Goal: Information Seeking & Learning: Learn about a topic

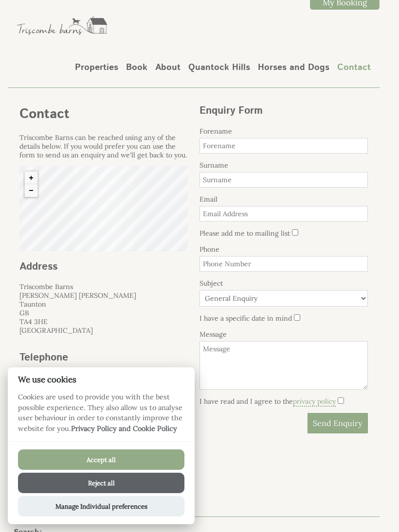
click at [135, 487] on button "Reject all" at bounding box center [101, 483] width 166 height 20
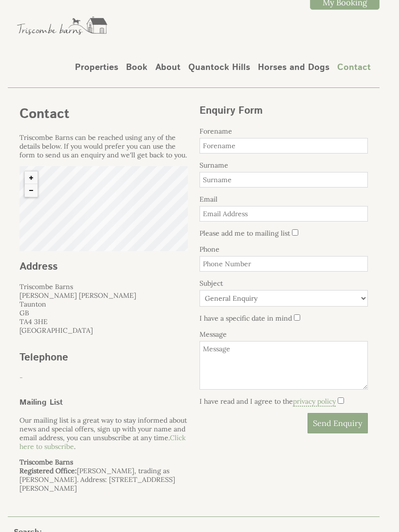
click at [102, 67] on link "Properties" at bounding box center [96, 67] width 43 height 13
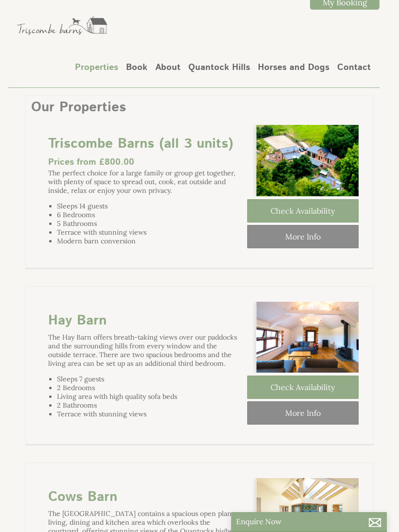
scroll to position [0, 9]
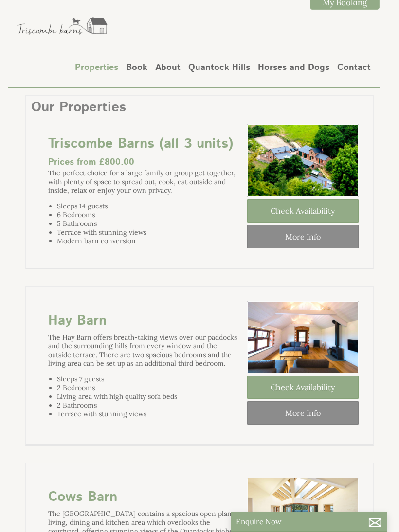
click at [172, 61] on link "About" at bounding box center [167, 67] width 25 height 13
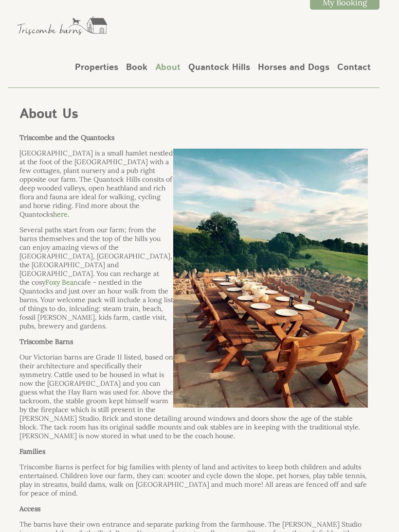
click at [140, 69] on link "Book" at bounding box center [136, 67] width 21 height 13
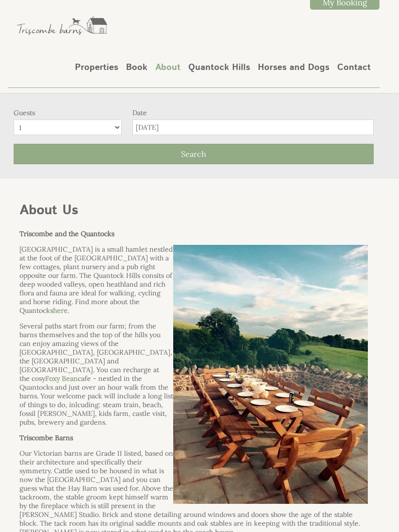
click at [144, 67] on link "Book" at bounding box center [136, 67] width 21 height 13
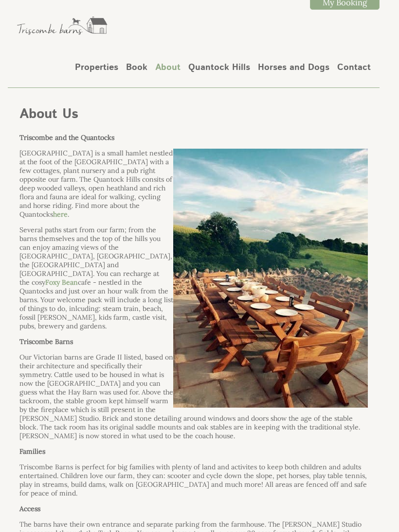
click at [105, 67] on link "Properties" at bounding box center [96, 67] width 43 height 13
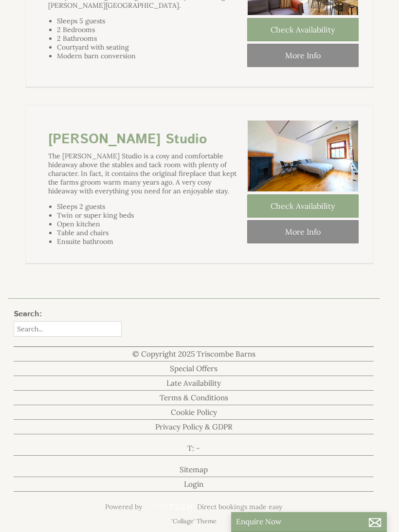
scroll to position [541, 0]
click at [202, 477] on link "Sitemap" at bounding box center [194, 470] width 360 height 15
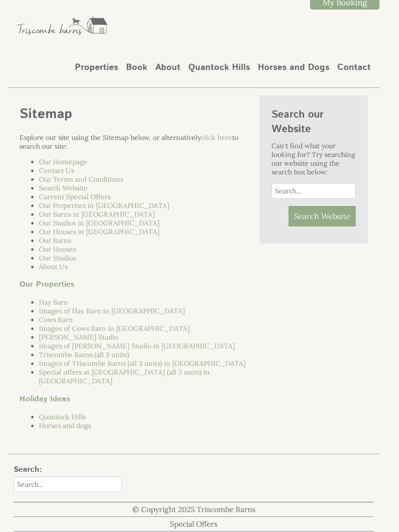
click at [85, 359] on link "Triscombe Barns (all 3 units)" at bounding box center [84, 354] width 90 height 9
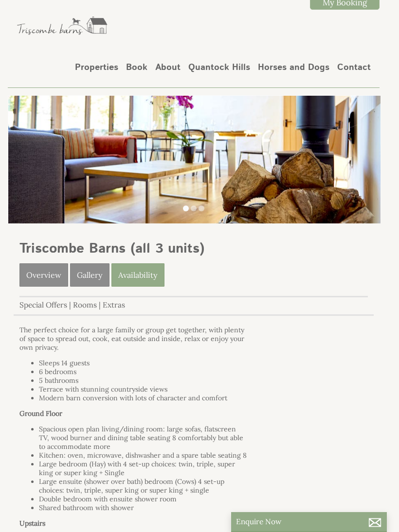
click at [107, 63] on link "Properties" at bounding box center [96, 67] width 43 height 13
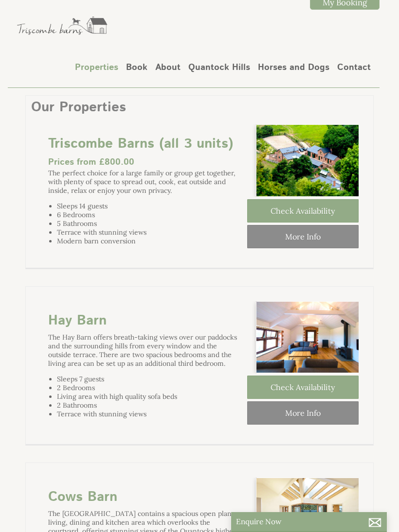
scroll to position [0, 9]
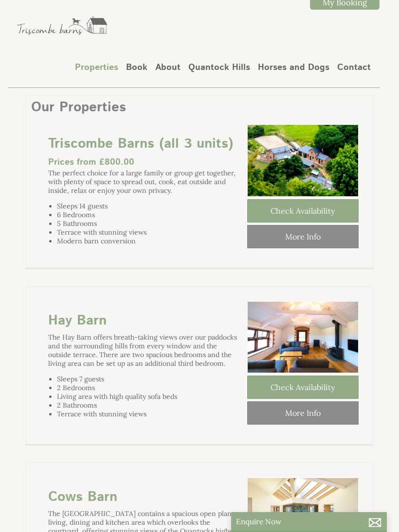
click at [108, 151] on link "Triscombe Barns (all 3 units)" at bounding box center [140, 143] width 185 height 19
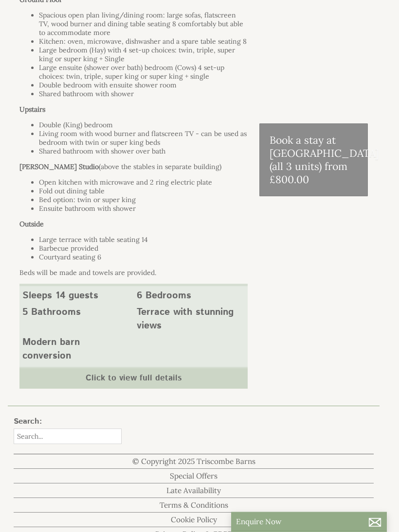
scroll to position [414, 0]
click at [98, 389] on link "Click to view full details" at bounding box center [133, 378] width 228 height 22
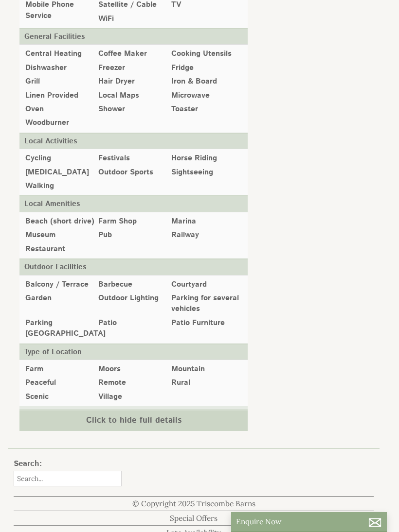
scroll to position [1049, 0]
click at [49, 429] on link "Click to hide full details" at bounding box center [133, 421] width 228 height 22
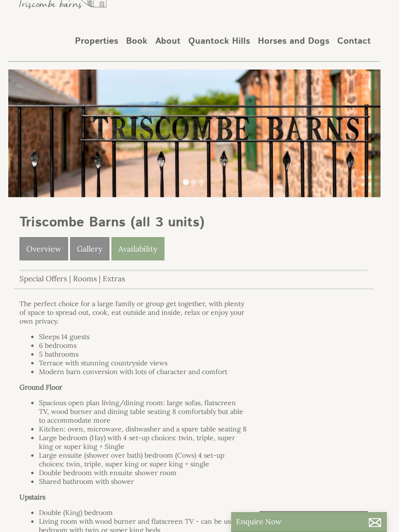
scroll to position [26, 0]
click at [43, 251] on link "Overview" at bounding box center [43, 249] width 49 height 23
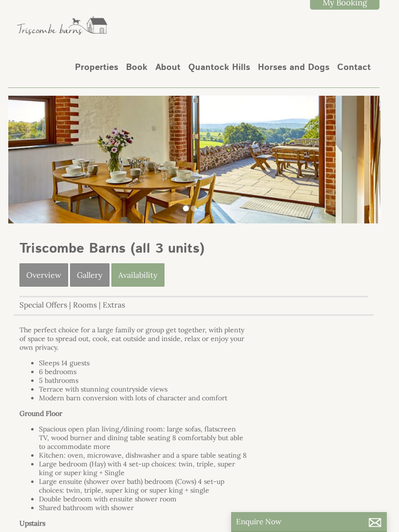
click at [89, 275] on link "Gallery" at bounding box center [89, 274] width 39 height 23
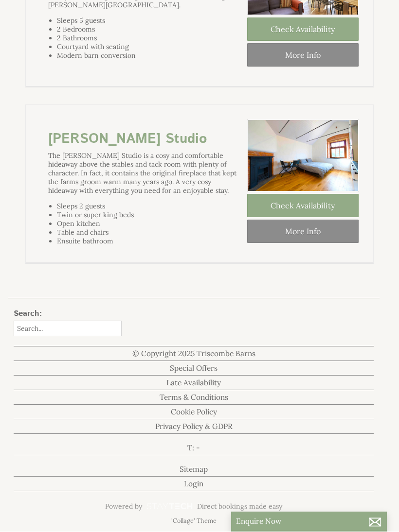
scroll to position [537, 0]
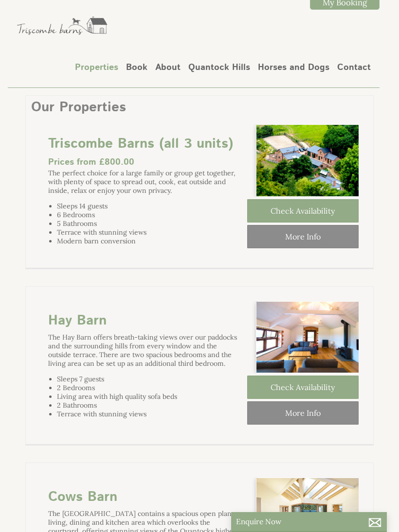
scroll to position [0, 9]
